Goal: Task Accomplishment & Management: Use online tool/utility

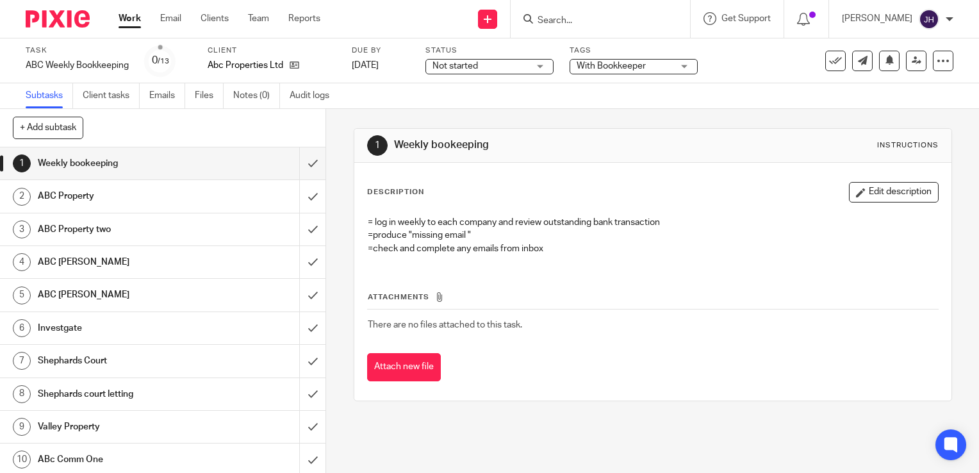
click at [36, 94] on link "Subtasks" at bounding box center [49, 95] width 47 height 25
click at [126, 15] on link "Work" at bounding box center [130, 18] width 22 height 13
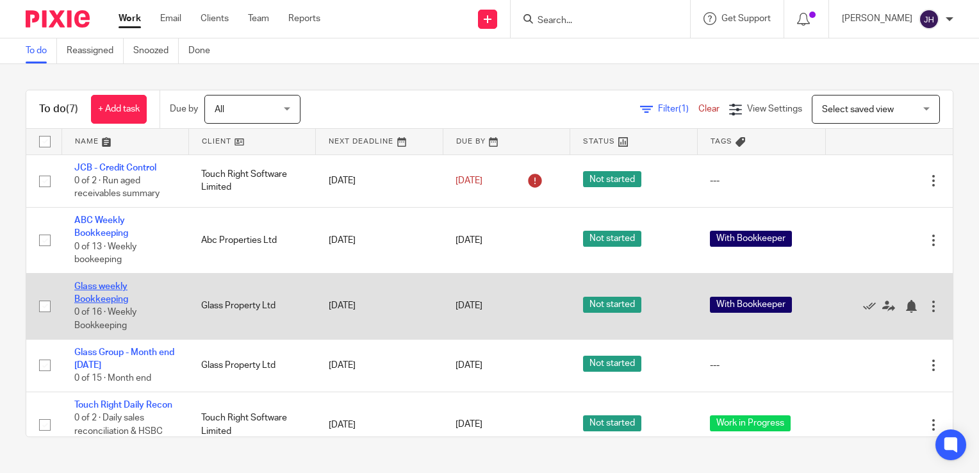
click at [102, 285] on link "Glass weekly Bookkeeping" at bounding box center [101, 293] width 54 height 22
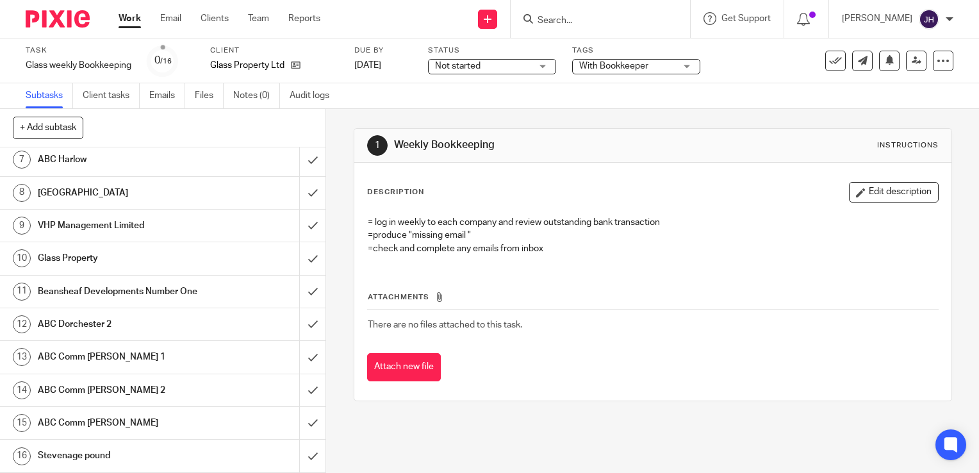
scroll to position [211, 0]
